Goal: Task Accomplishment & Management: Complete application form

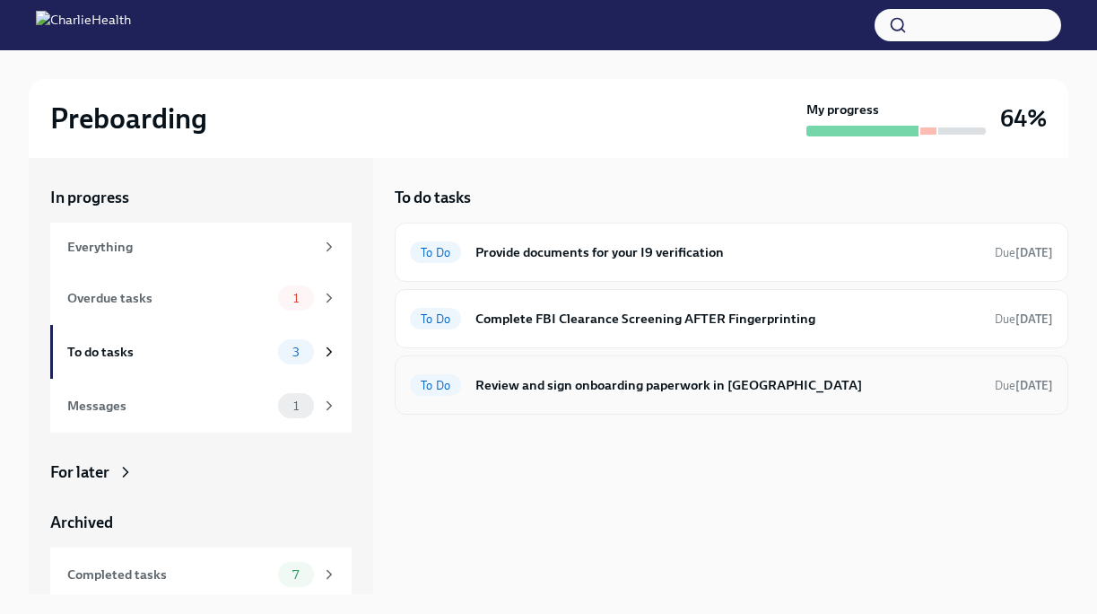
scroll to position [31, 0]
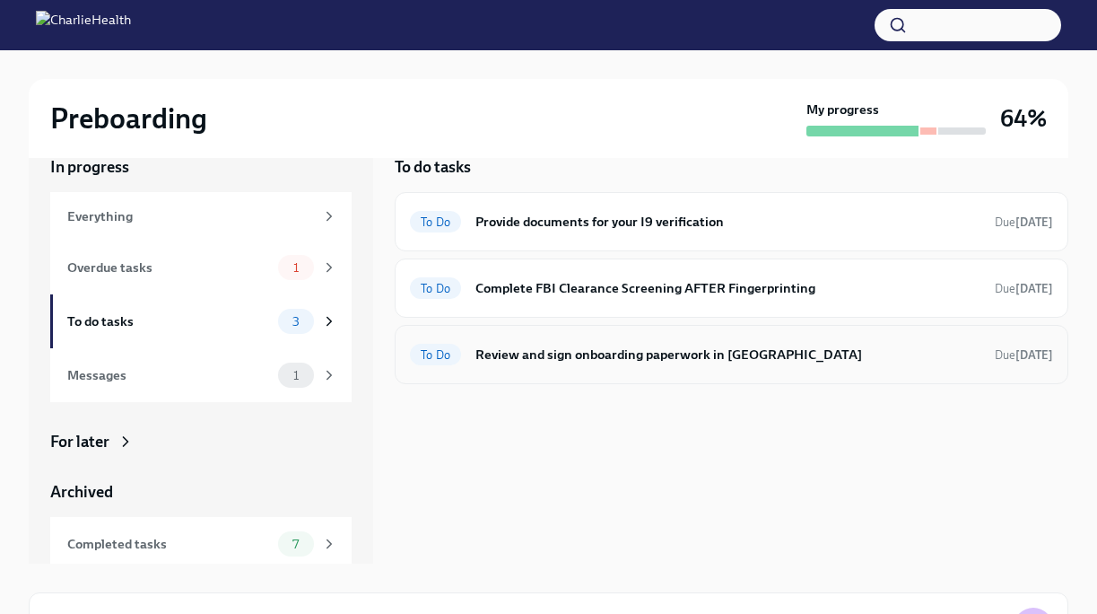
click at [493, 349] on h6 "Review and sign onboarding paperwork in [GEOGRAPHIC_DATA]" at bounding box center [727, 355] width 505 height 20
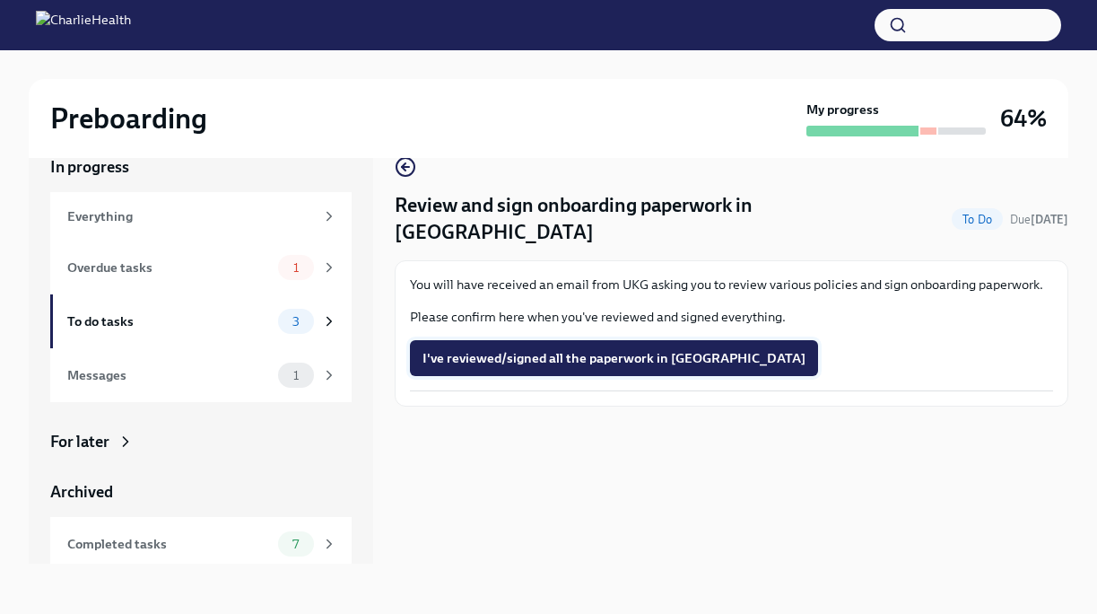
click at [560, 349] on span "I've reviewed/signed all the paperwork in [GEOGRAPHIC_DATA]" at bounding box center [614, 358] width 383 height 18
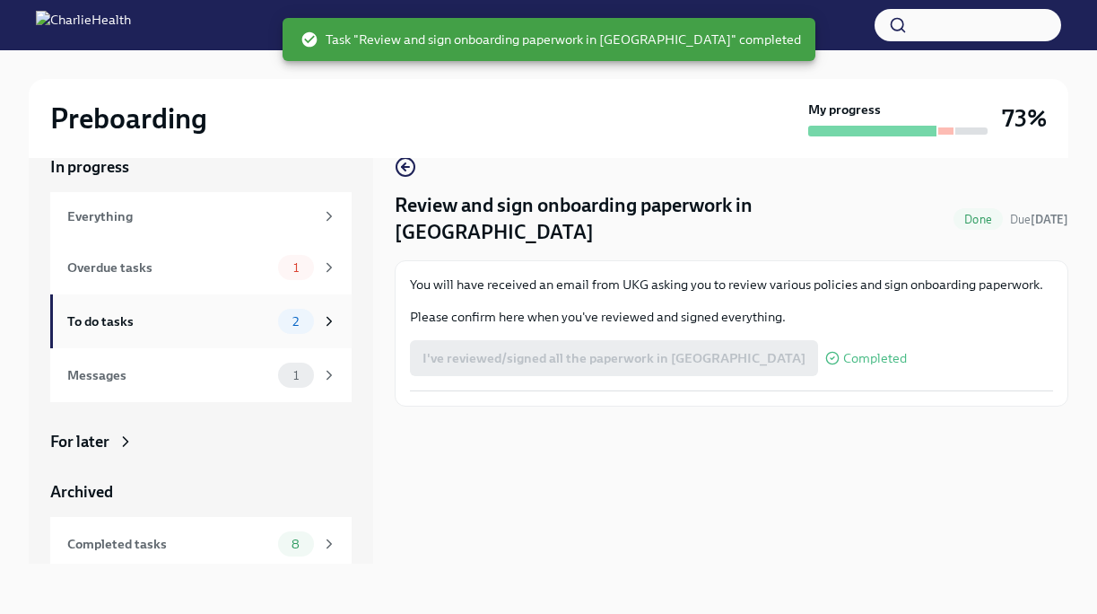
click at [247, 333] on div "To do tasks 2" at bounding box center [202, 321] width 270 height 25
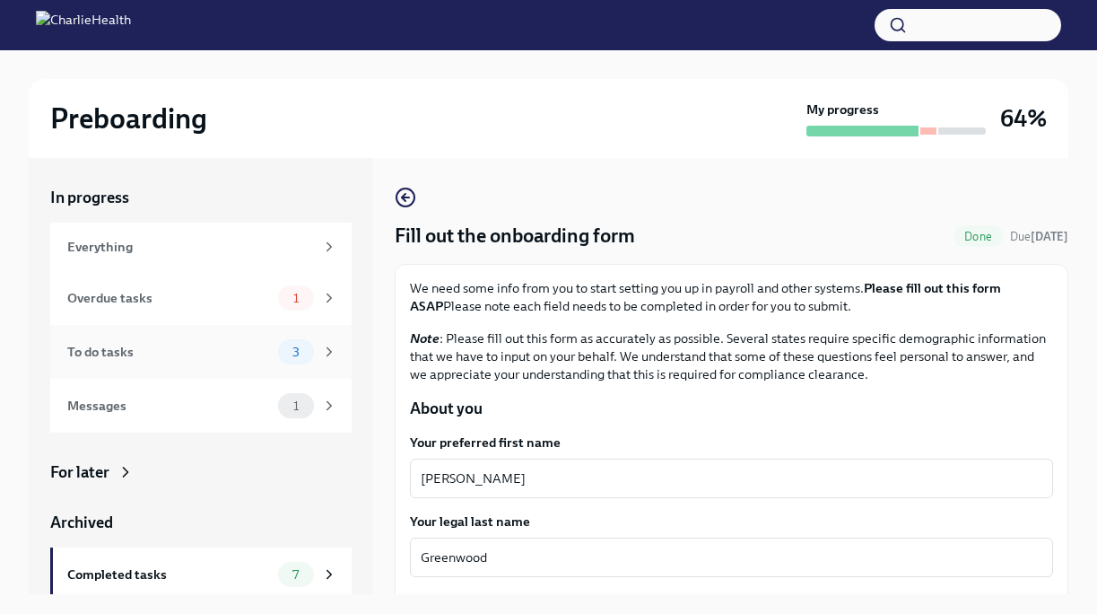
click at [226, 345] on div "To do tasks" at bounding box center [169, 352] width 204 height 20
